Goal: Transaction & Acquisition: Purchase product/service

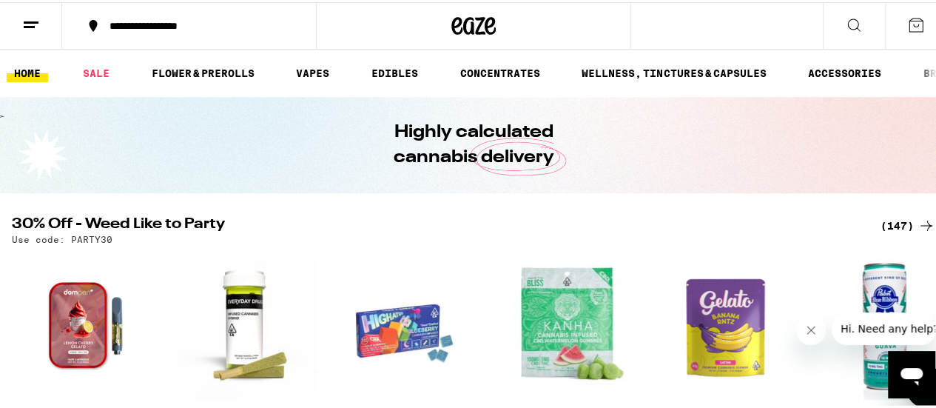
click at [893, 229] on div "(147)" at bounding box center [908, 224] width 55 height 18
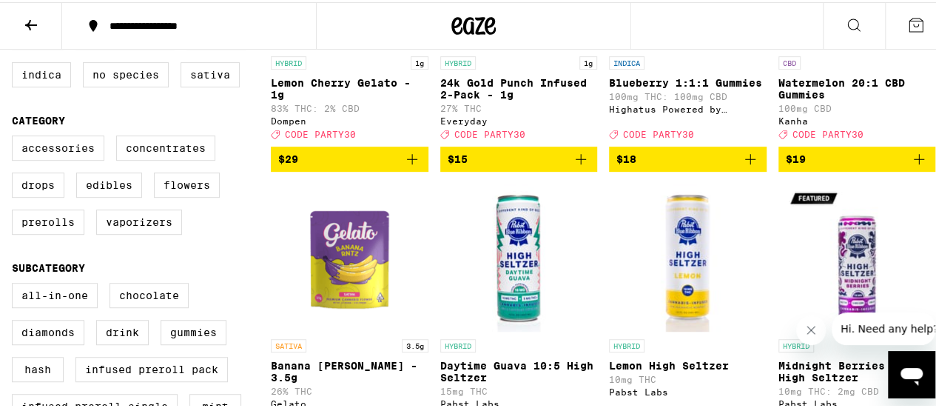
scroll to position [316, 0]
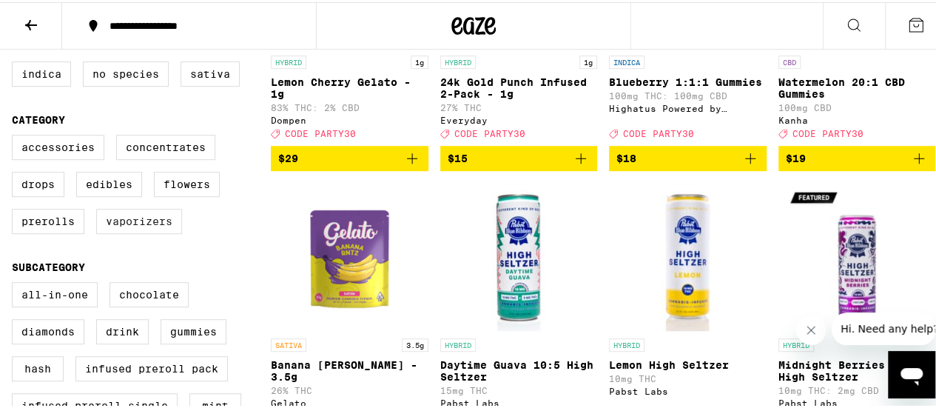
click at [155, 232] on label "Vaporizers" at bounding box center [139, 219] width 86 height 25
click at [16, 135] on input "Vaporizers" at bounding box center [15, 135] width 1 height 1
checkbox input "true"
